Goal: Task Accomplishment & Management: Manage account settings

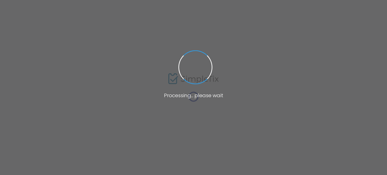
type input "[URL][DOMAIN_NAME]"
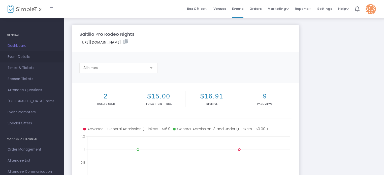
click at [24, 56] on span "Event Details" at bounding box center [32, 57] width 49 height 7
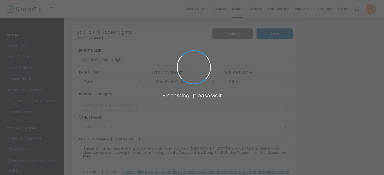
type input "The Field"
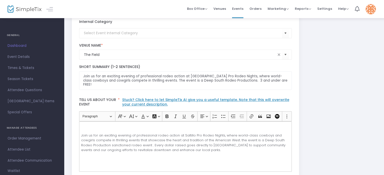
scroll to position [73, 0]
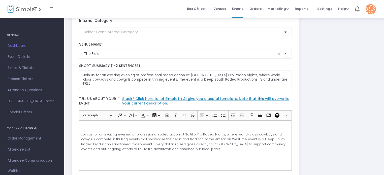
click at [225, 139] on p "Join us for an exciting evening of professional rodeo action at Saltillo Pro Ro…" at bounding box center [185, 142] width 208 height 20
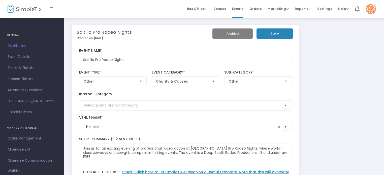
click at [278, 33] on button "Save" at bounding box center [275, 33] width 37 height 10
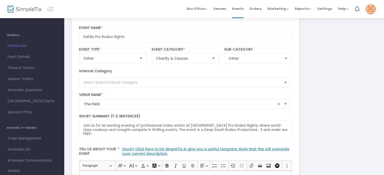
scroll to position [19, 0]
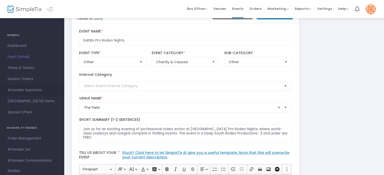
click at [16, 90] on span "Attendee Questions" at bounding box center [32, 90] width 49 height 7
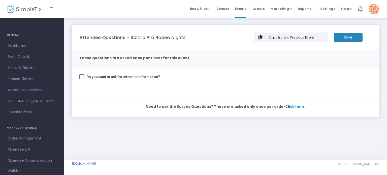
click at [286, 106] on span "Click here" at bounding box center [294, 106] width 19 height 5
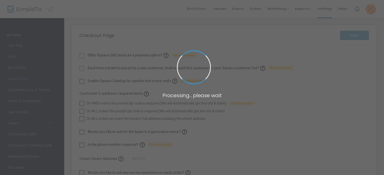
checkbox input "true"
type input "45"
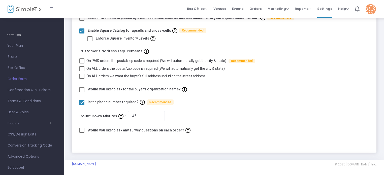
scroll to position [51, 0]
click at [80, 129] on span at bounding box center [81, 130] width 5 height 5
click at [82, 133] on input "checkbox" at bounding box center [82, 133] width 0 height 0
checkbox input "true"
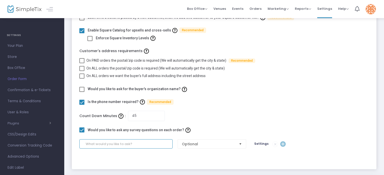
click at [132, 145] on input at bounding box center [125, 143] width 93 height 9
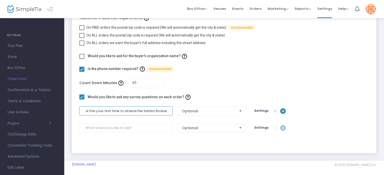
scroll to position [84, 0]
type input "Is this your first time to attend the Saltillo Rodoe"
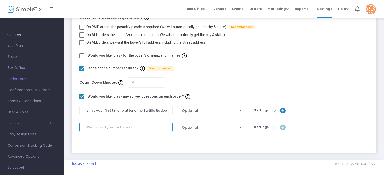
click at [106, 128] on input at bounding box center [125, 127] width 93 height 9
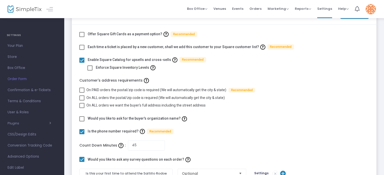
scroll to position [21, 0]
type input "What is your zip code"
click at [82, 97] on span at bounding box center [81, 98] width 5 height 5
click at [82, 101] on input "On ALL orders the postal/zip code is required (We will automatically get the ci…" at bounding box center [82, 101] width 0 height 0
checkbox input "true"
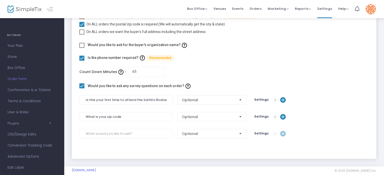
scroll to position [101, 0]
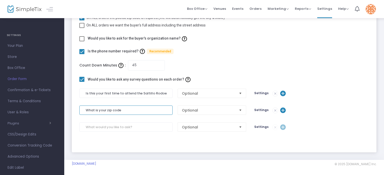
drag, startPoint x: 153, startPoint y: 112, endPoint x: 75, endPoint y: 116, distance: 77.2
click at [75, 116] on m-panel-content "Offer Square Gift Cards as a payment option? Recommended Each time a ticket is …" at bounding box center [224, 49] width 305 height 208
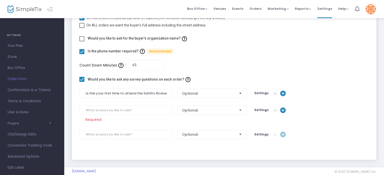
click at [226, 64] on div "Count Down Minutes : 45" at bounding box center [224, 65] width 295 height 10
click at [281, 111] on img at bounding box center [283, 111] width 6 height 6
click at [242, 110] on span "Select" at bounding box center [240, 110] width 8 height 8
click at [136, 110] on input at bounding box center [125, 110] width 93 height 9
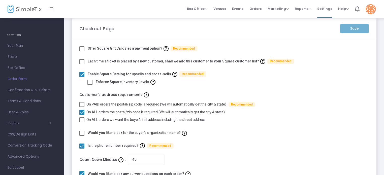
scroll to position [2, 0]
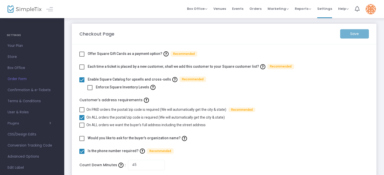
click at [353, 33] on div "Save" at bounding box center [355, 33] width 34 height 9
click at [82, 66] on span at bounding box center [81, 67] width 5 height 5
click at [82, 70] on input "checkbox" at bounding box center [82, 70] width 0 height 0
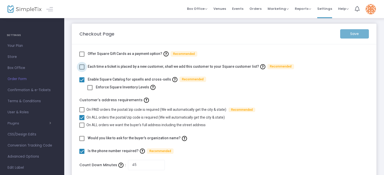
checkbox input "true"
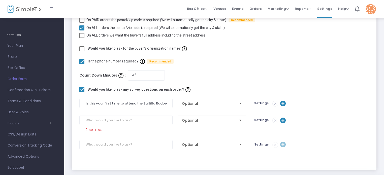
scroll to position [92, 0]
click at [100, 120] on input at bounding box center [125, 119] width 93 height 9
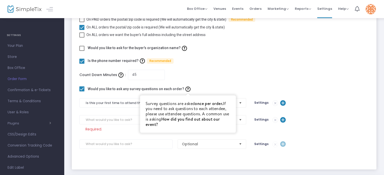
click at [186, 91] on img at bounding box center [188, 89] width 5 height 5
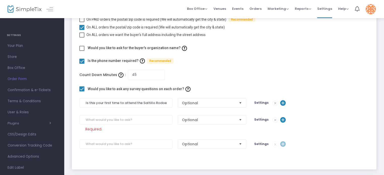
click at [231, 76] on div "Count Down Minutes : 45" at bounding box center [224, 75] width 295 height 10
click at [241, 122] on span "Select" at bounding box center [240, 120] width 8 height 8
